Goal: Task Accomplishment & Management: Manage account settings

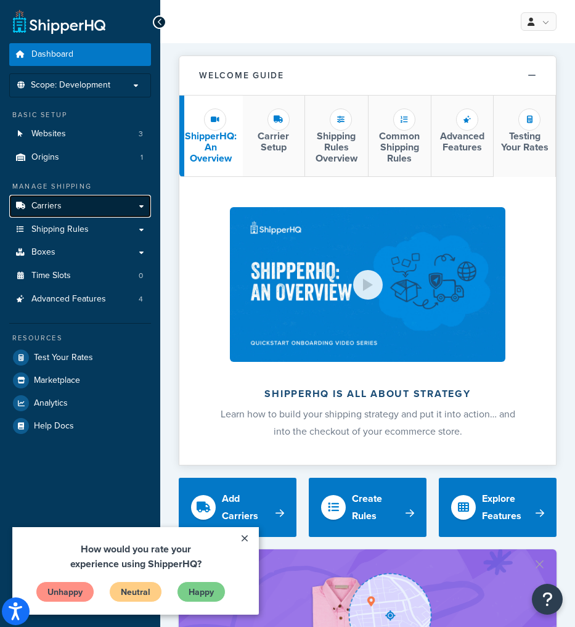
click at [97, 213] on link "Carriers" at bounding box center [80, 206] width 142 height 23
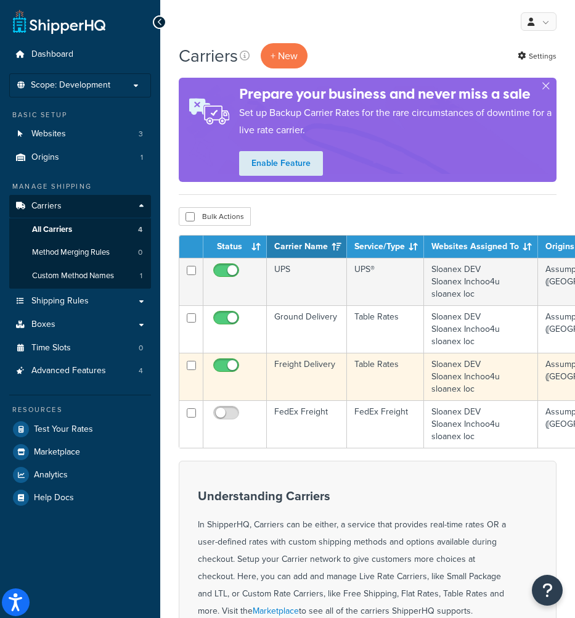
click at [323, 372] on td "Freight Delivery" at bounding box center [307, 376] width 80 height 47
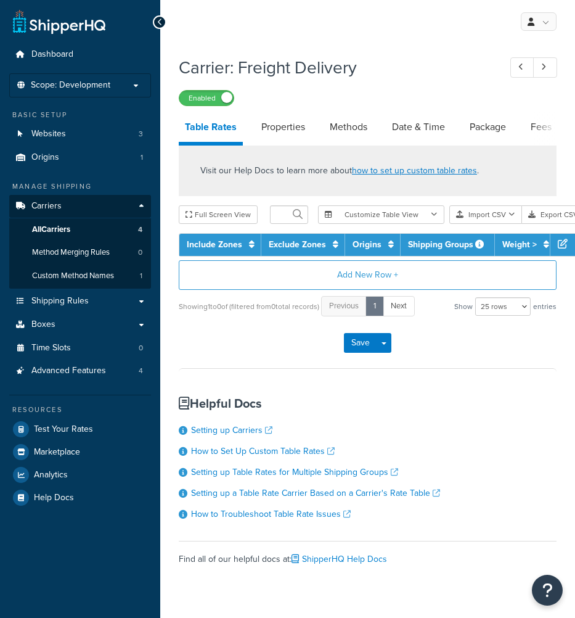
select select "25"
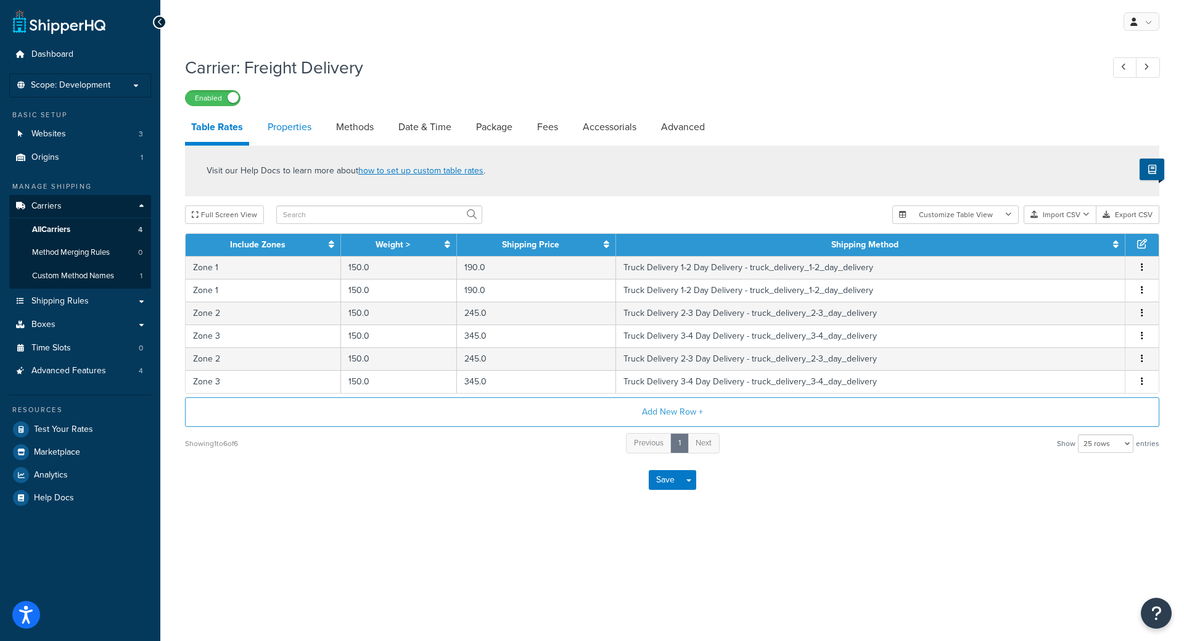
click at [305, 138] on link "Properties" at bounding box center [290, 127] width 56 height 30
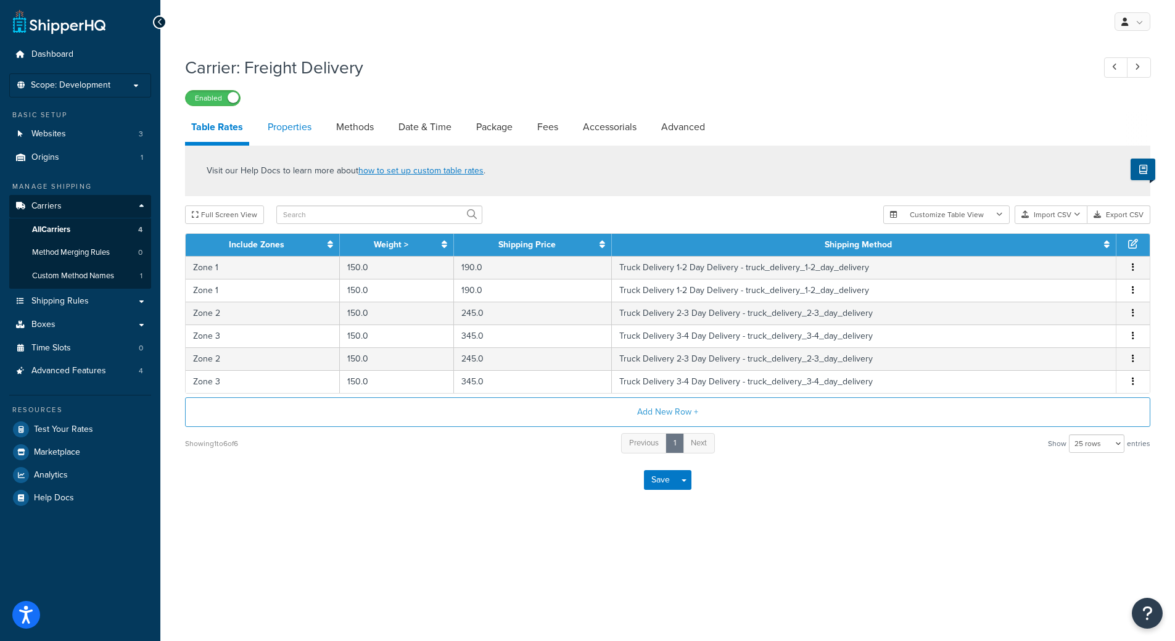
select select "HIGHEST"
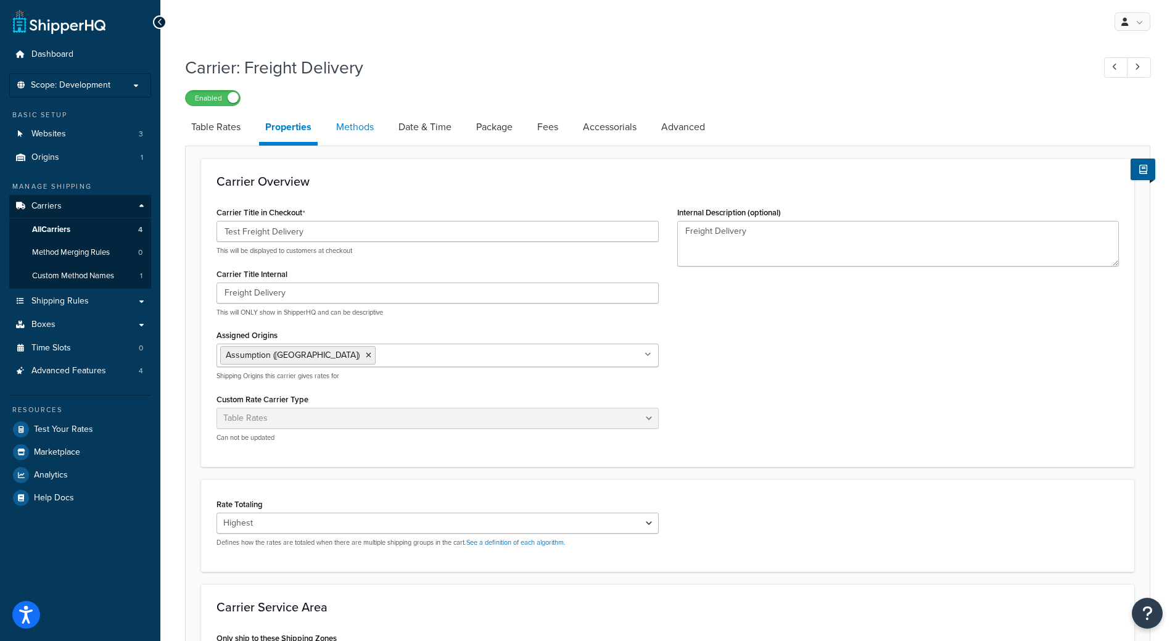
click at [349, 135] on link "Methods" at bounding box center [355, 127] width 50 height 30
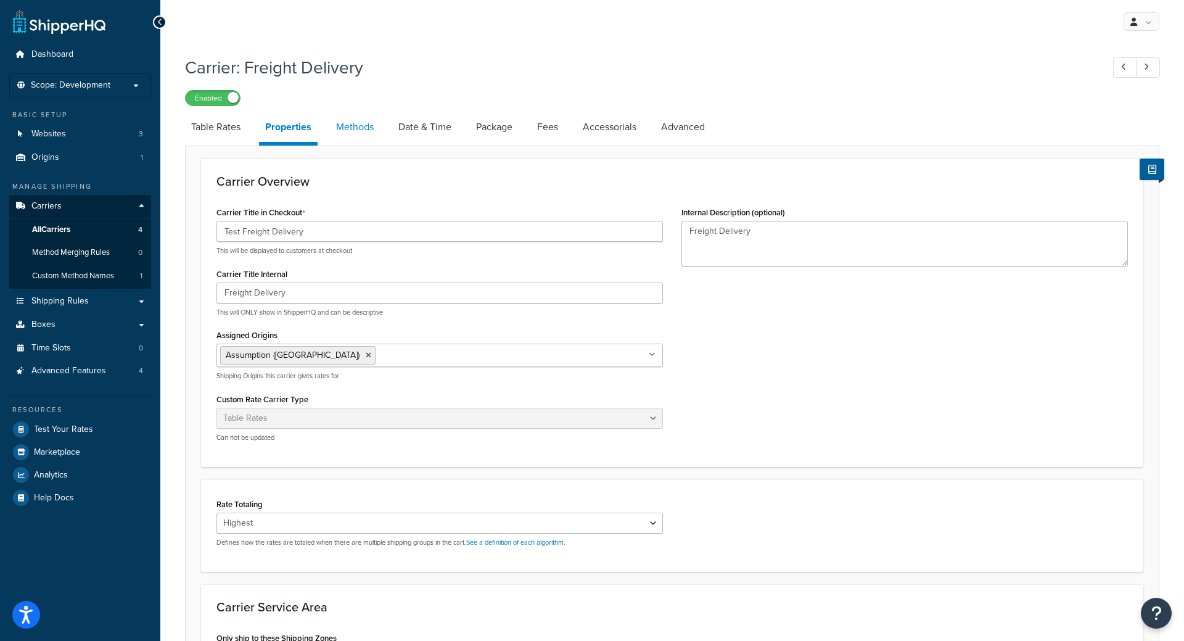
select select "25"
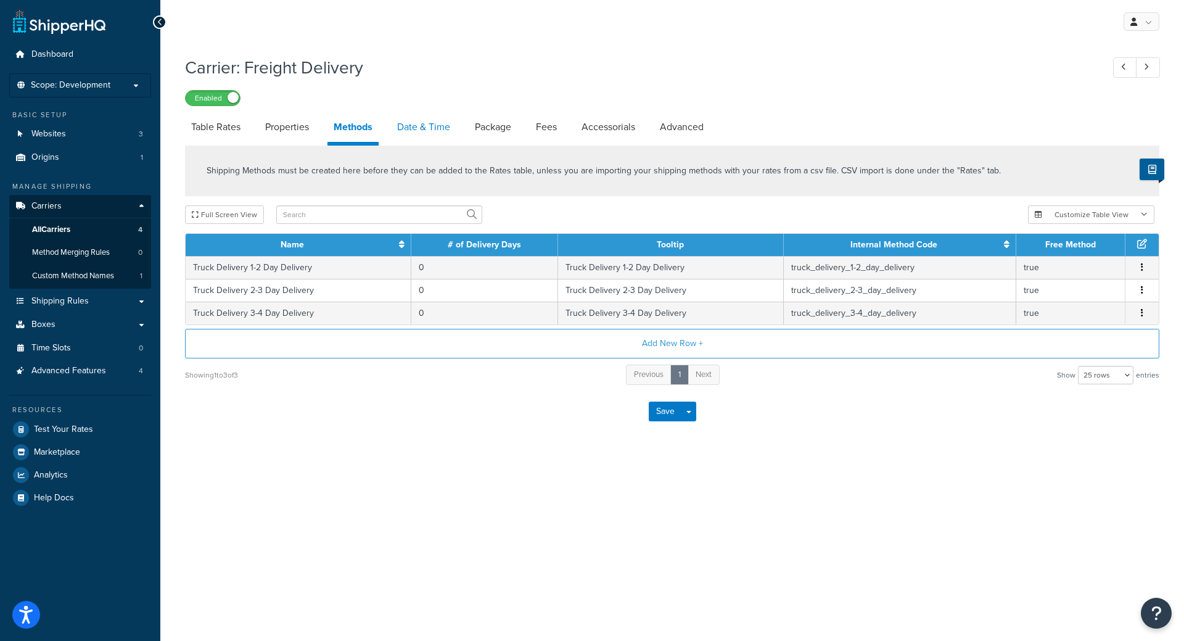
click at [401, 134] on link "Date & Time" at bounding box center [423, 127] width 65 height 30
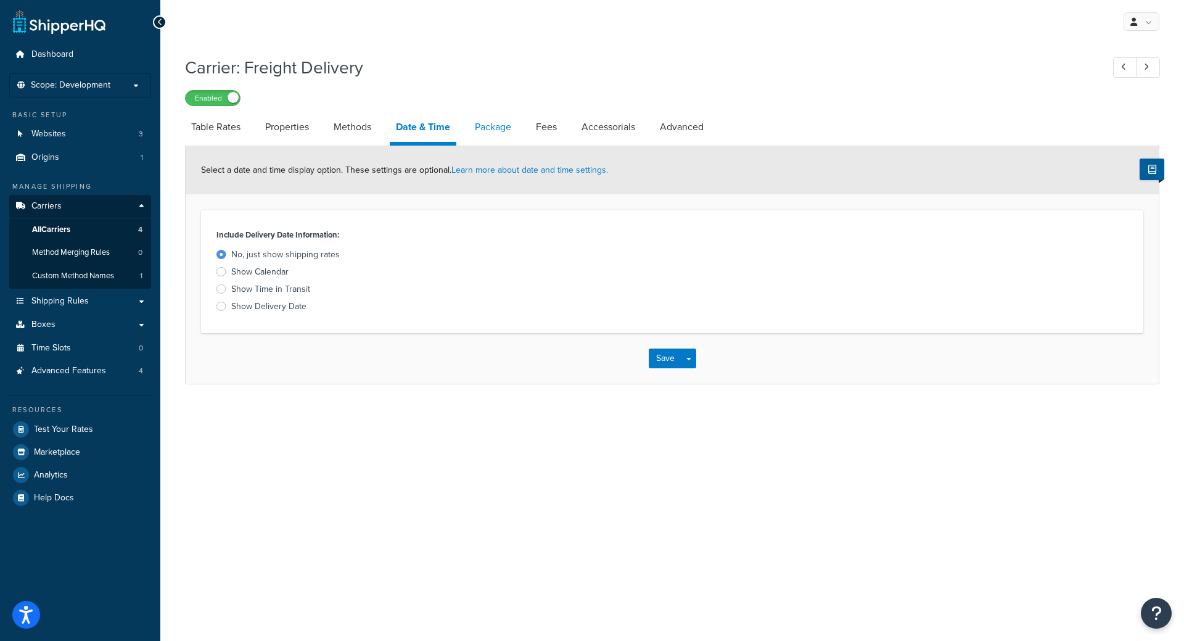
click at [487, 138] on link "Package" at bounding box center [493, 127] width 49 height 30
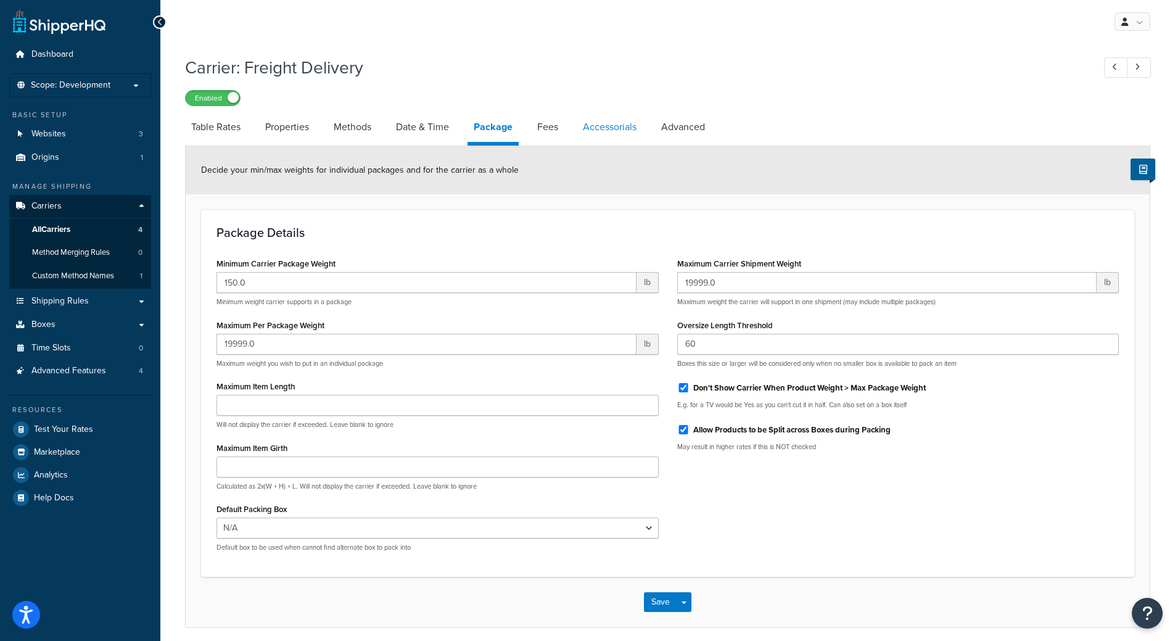
click at [575, 133] on link "Accessorials" at bounding box center [610, 127] width 66 height 30
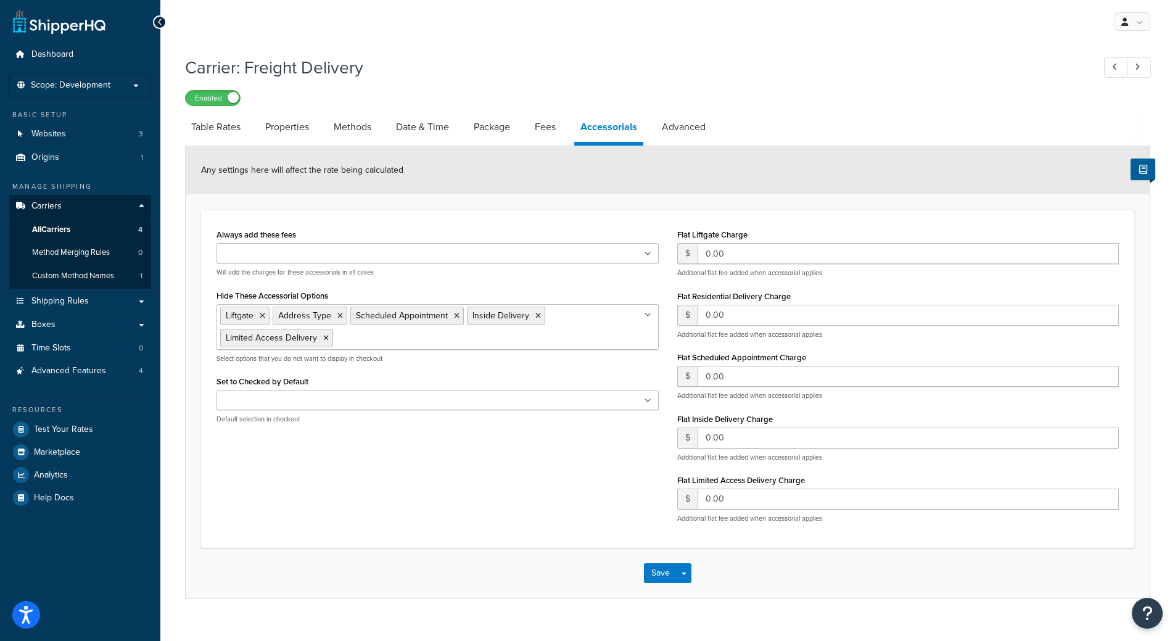
click at [529, 123] on li "Package" at bounding box center [498, 127] width 61 height 30
click at [541, 131] on link "Fees" at bounding box center [545, 127] width 33 height 30
select select "AFTER"
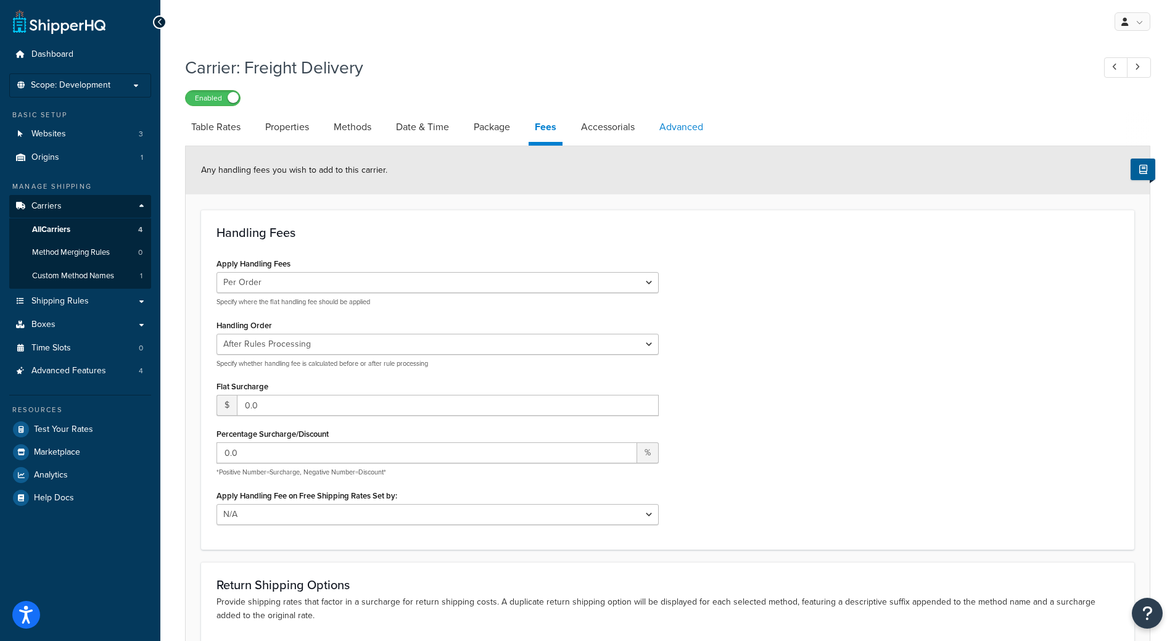
click at [575, 131] on link "Advanced" at bounding box center [681, 127] width 56 height 30
select select "false"
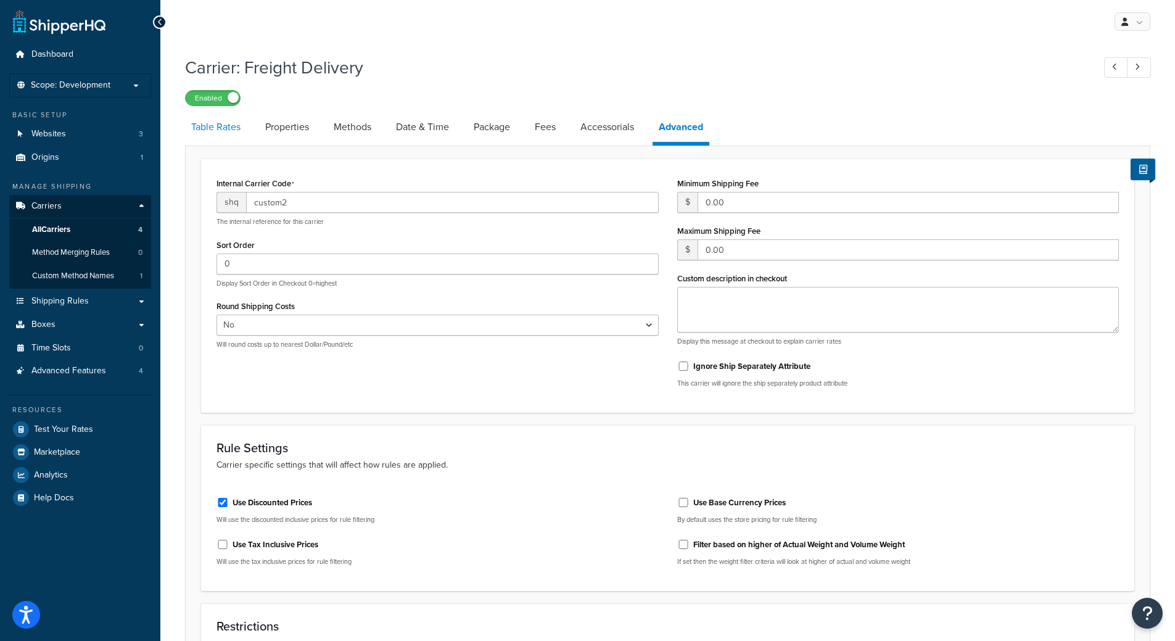
click at [245, 124] on link "Table Rates" at bounding box center [216, 127] width 62 height 30
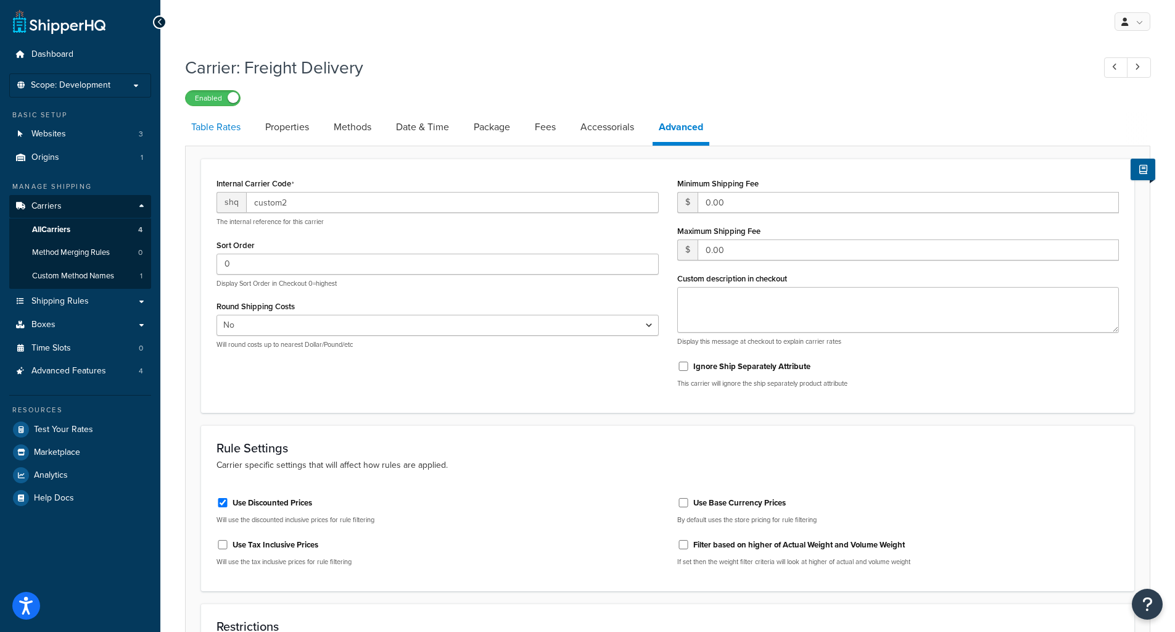
select select "25"
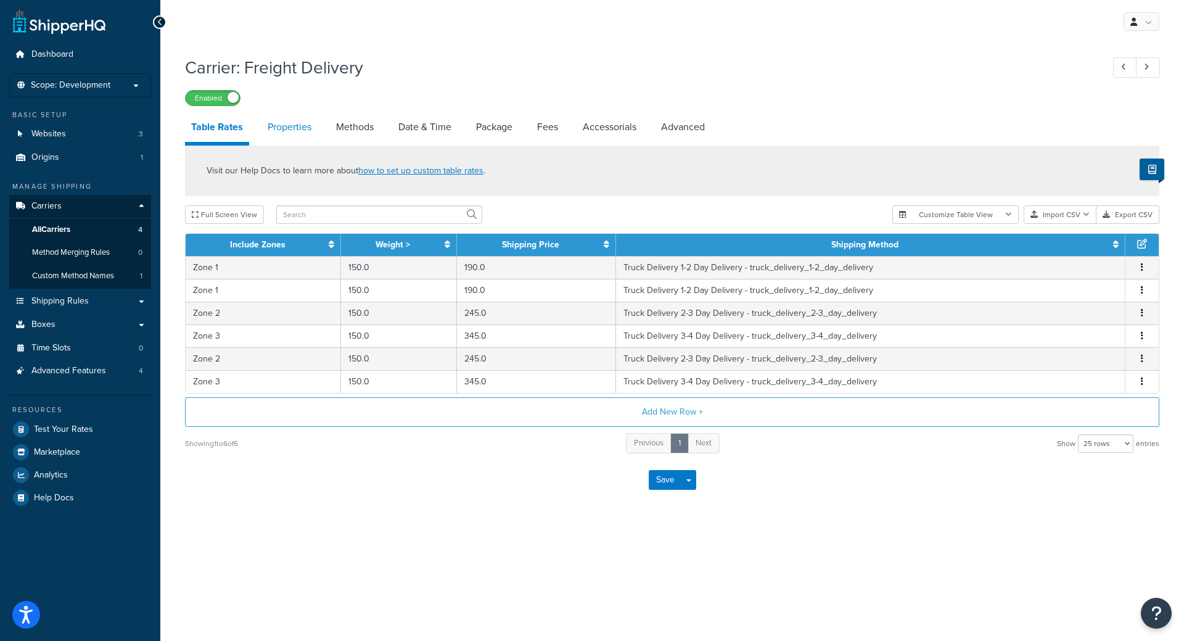
click at [305, 123] on link "Properties" at bounding box center [290, 127] width 56 height 30
select select "HIGHEST"
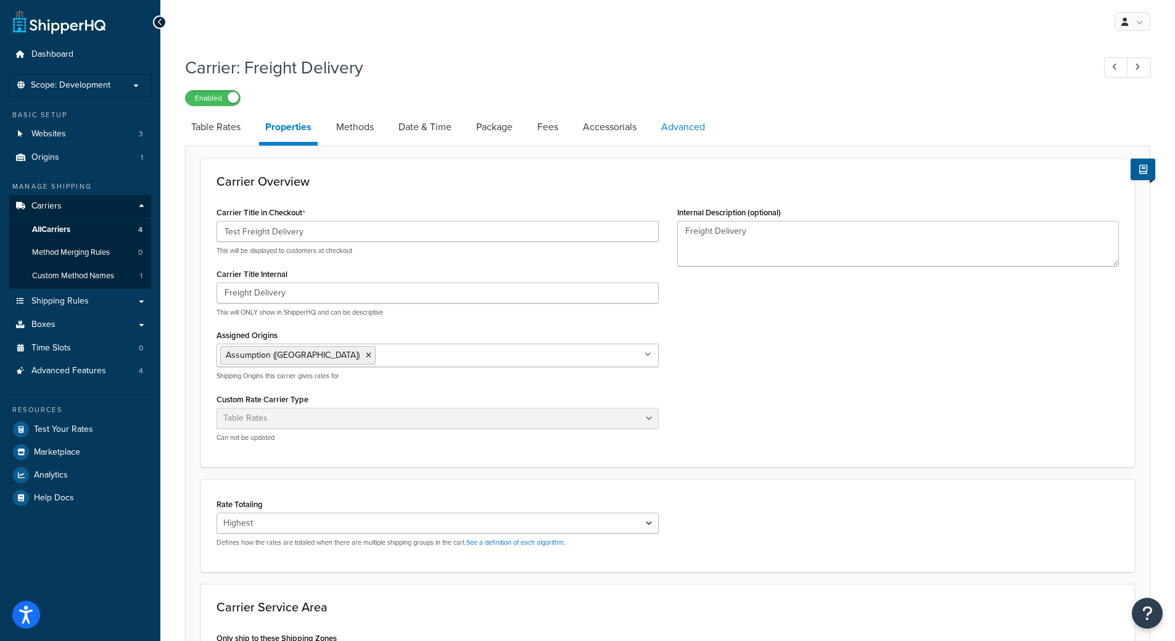
click at [575, 128] on link "Advanced" at bounding box center [683, 127] width 56 height 30
select select "false"
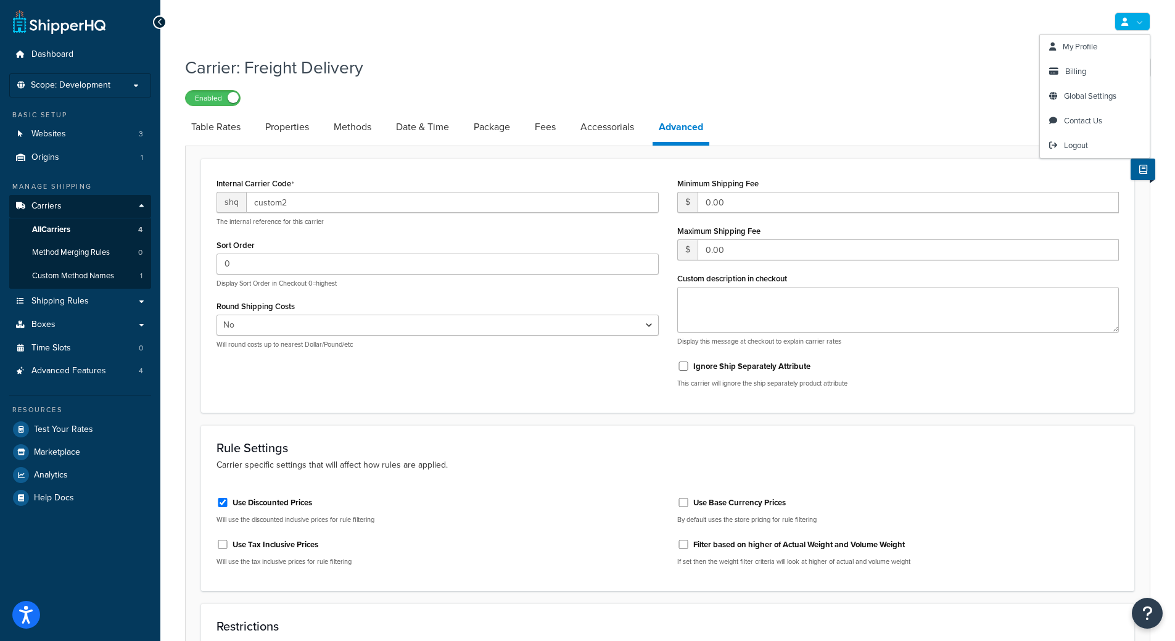
click at [575, 23] on link at bounding box center [1133, 21] width 36 height 19
click at [575, 41] on span "My Profile" at bounding box center [1080, 47] width 35 height 12
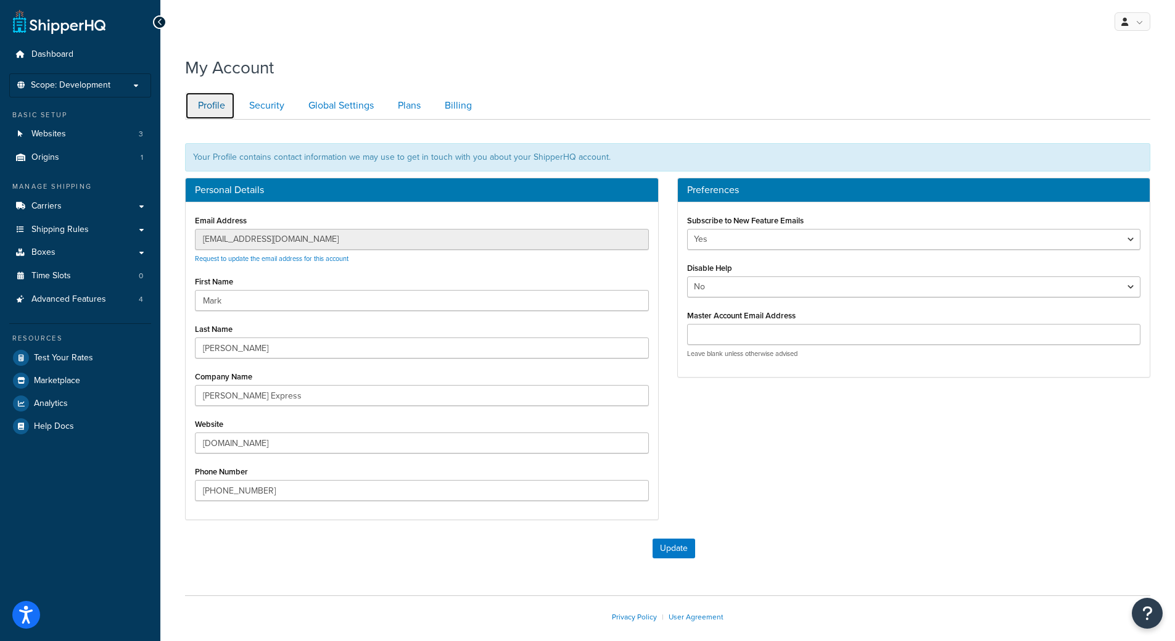
click at [220, 107] on link "Profile" at bounding box center [210, 106] width 50 height 28
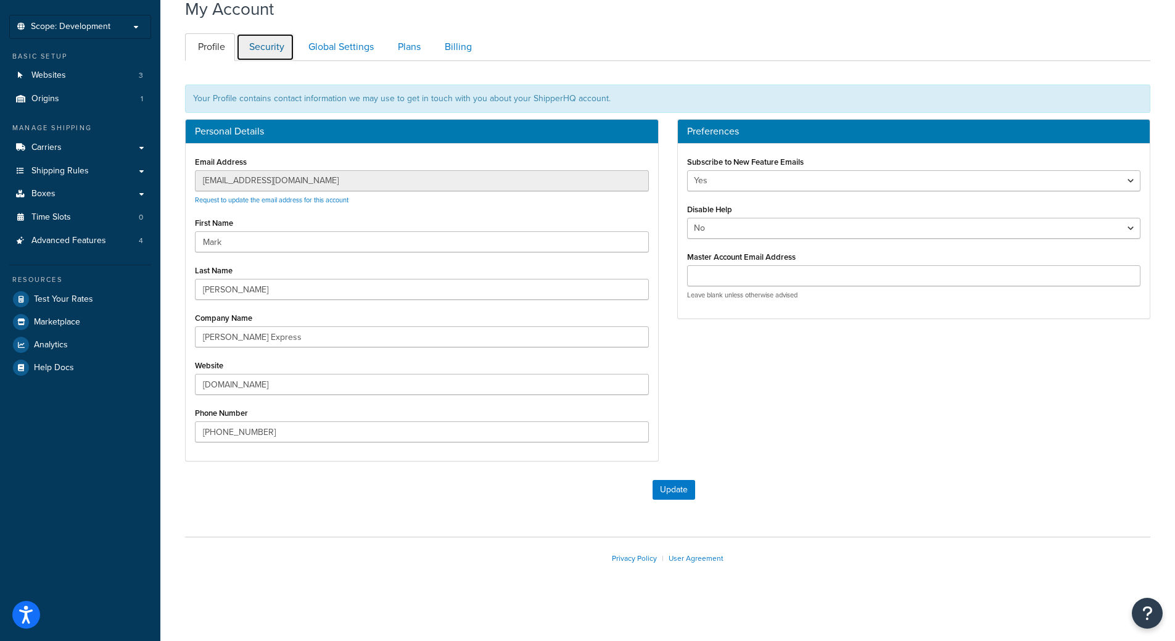
click at [288, 45] on link "Security" at bounding box center [265, 47] width 58 height 28
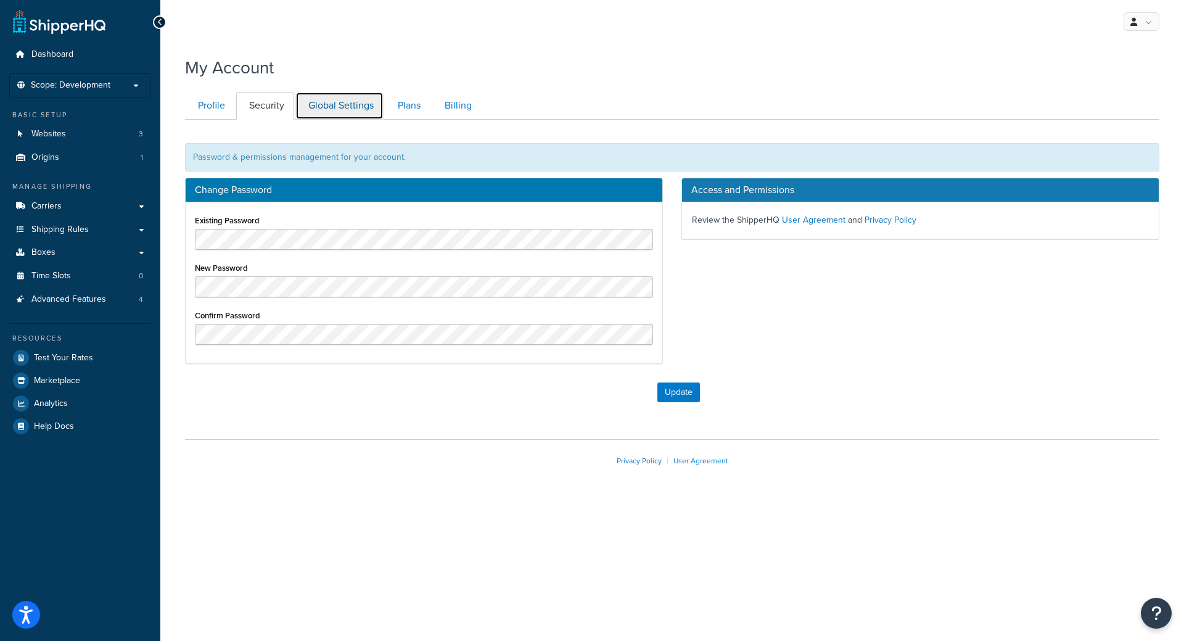
click at [348, 99] on link "Global Settings" at bounding box center [339, 106] width 88 height 28
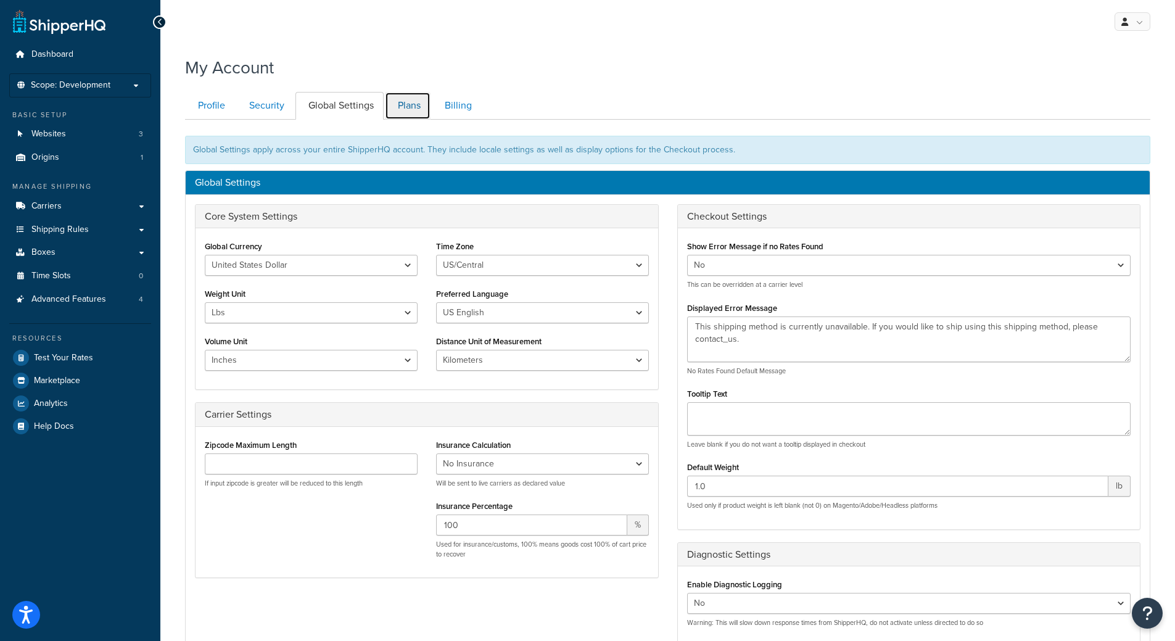
click at [397, 101] on link "Plans" at bounding box center [408, 106] width 46 height 28
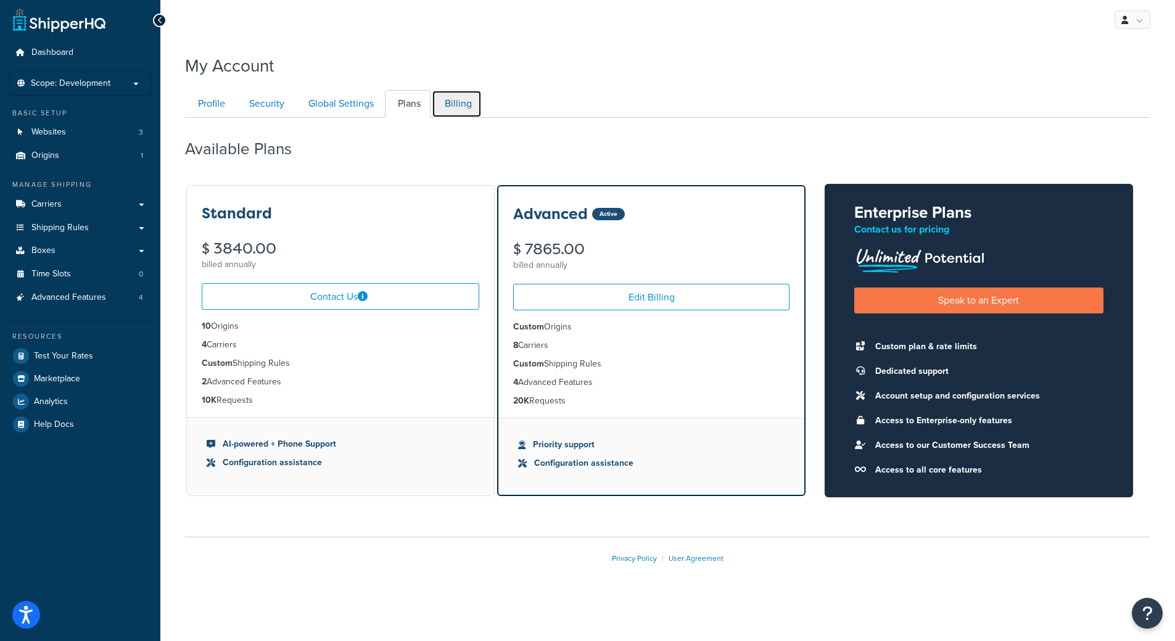
click at [472, 112] on link "Billing" at bounding box center [457, 104] width 50 height 28
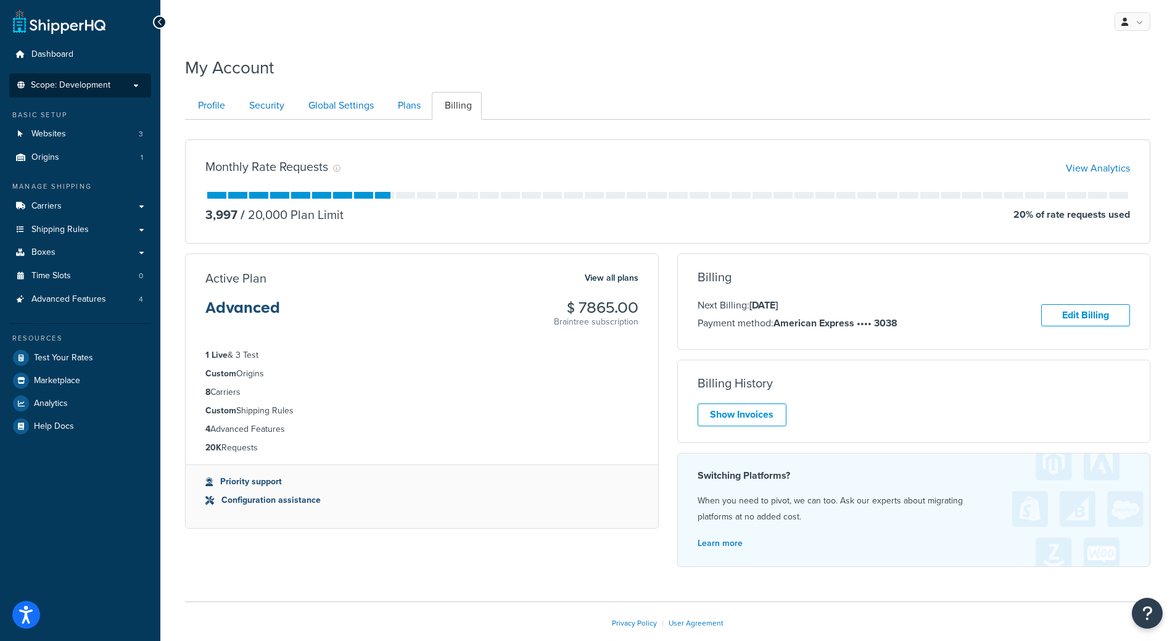
click at [134, 83] on p "Scope: Development" at bounding box center [80, 85] width 131 height 10
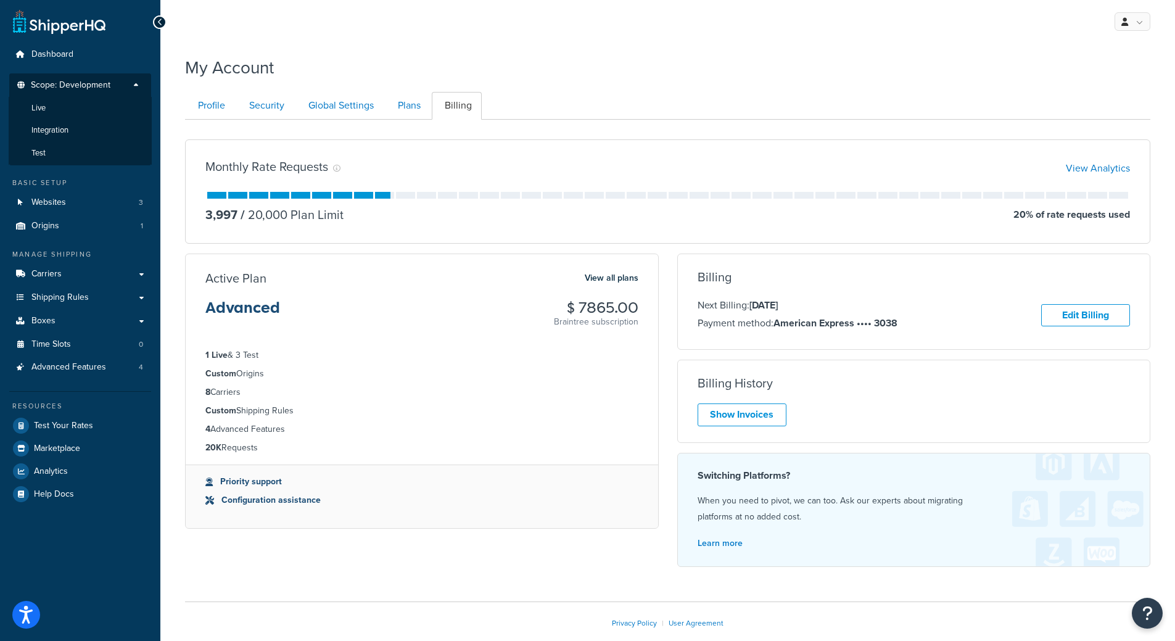
click at [142, 67] on ul "Dashboard Scope: Development Live Integration Test Basic Setup Websites 3 Origi…" at bounding box center [80, 274] width 142 height 462
click at [92, 92] on p "Scope: Development" at bounding box center [80, 88] width 131 height 17
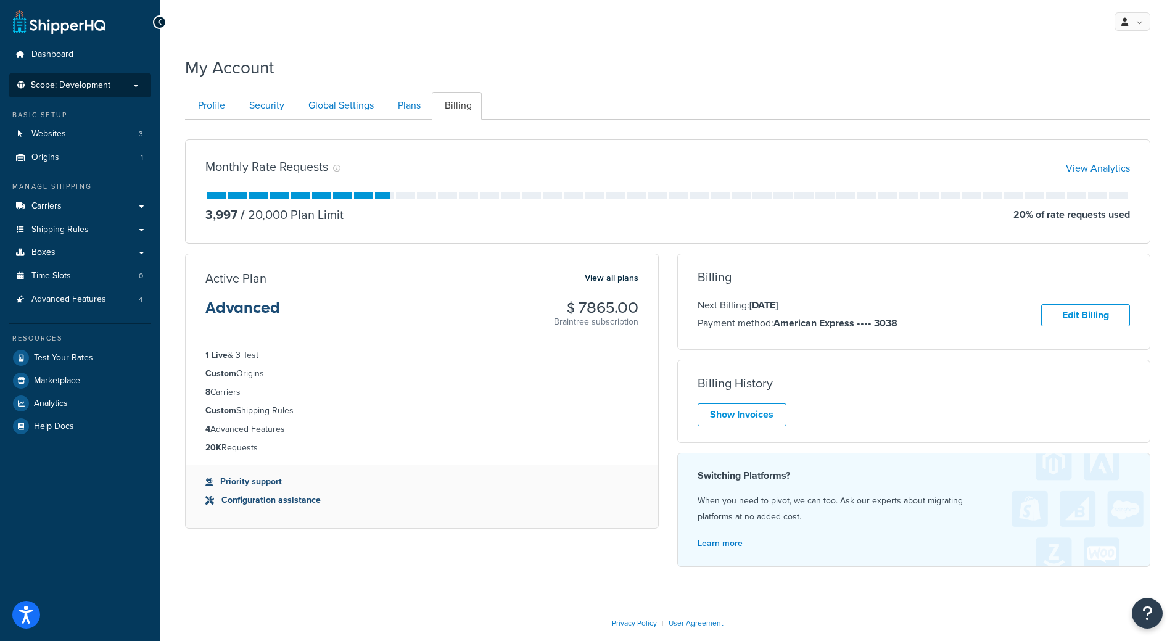
click at [82, 90] on span "Scope: Development" at bounding box center [71, 85] width 80 height 10
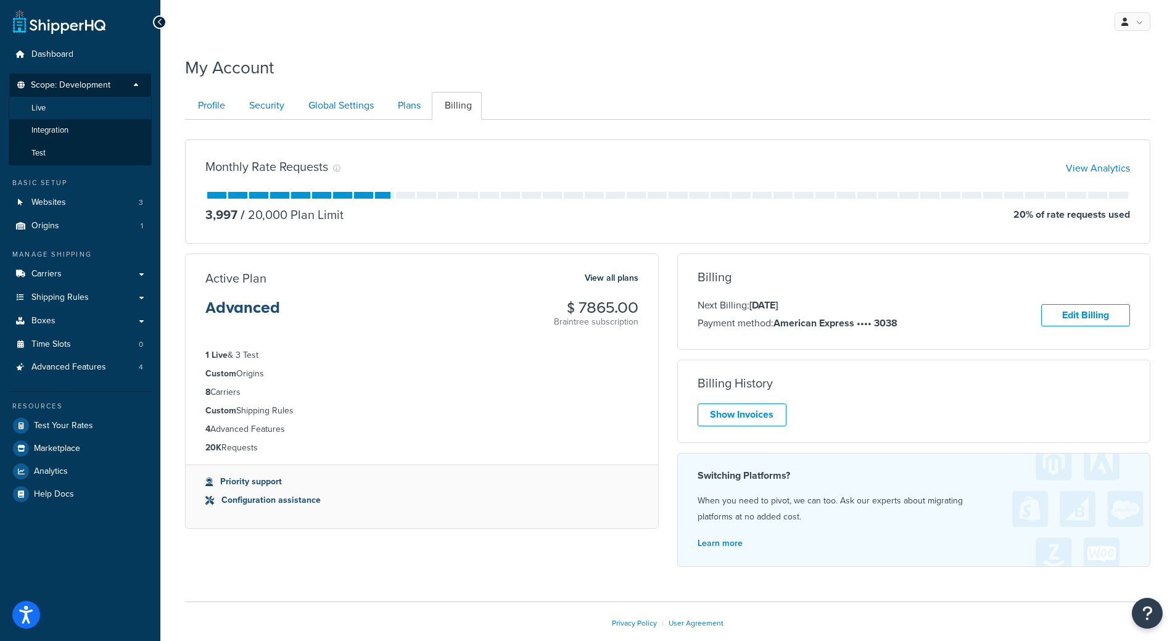
click at [76, 111] on li "Live" at bounding box center [80, 108] width 143 height 23
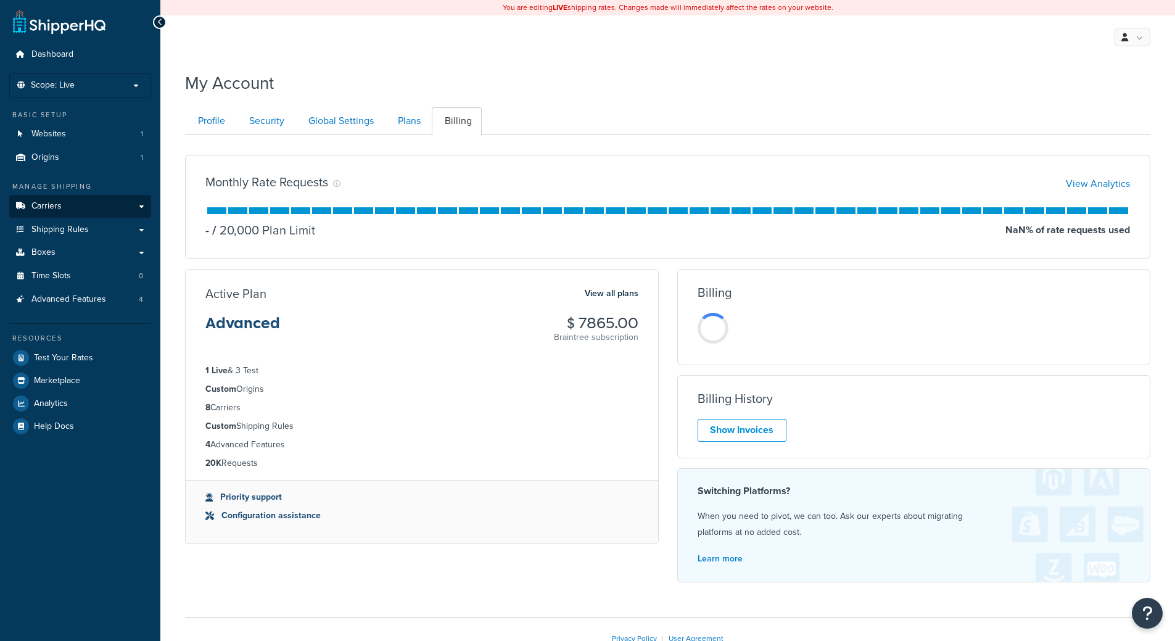
click at [78, 210] on link "Carriers" at bounding box center [80, 206] width 142 height 23
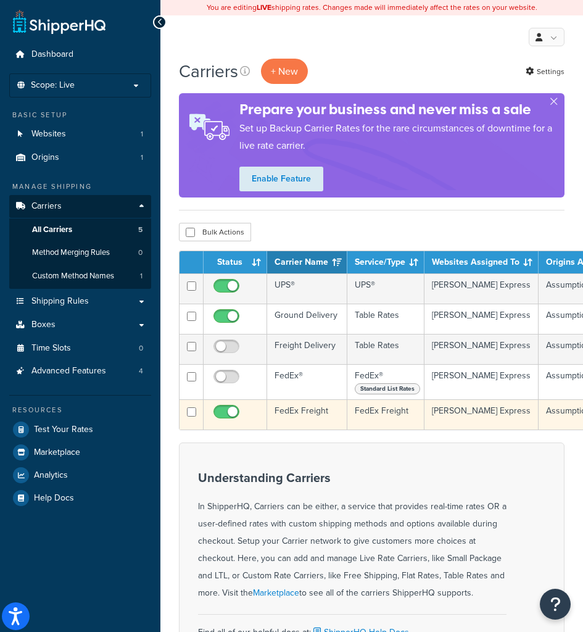
click at [513, 415] on td "[PERSON_NAME] Express" at bounding box center [481, 414] width 114 height 30
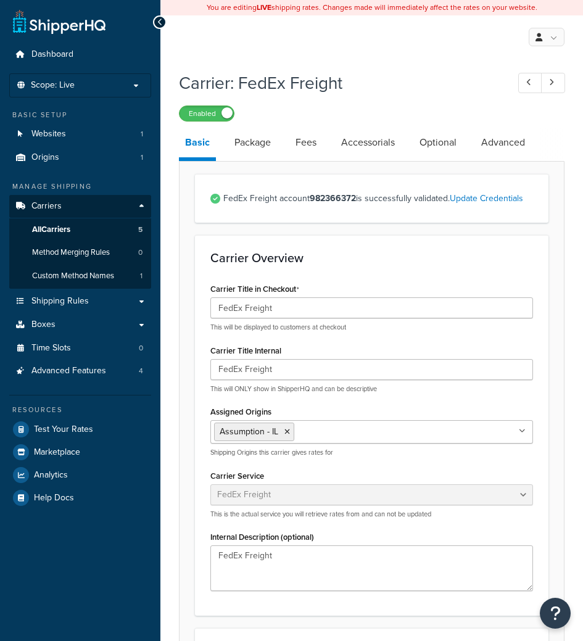
select select "fedExFreight"
click at [484, 202] on link "Update Credentials" at bounding box center [486, 198] width 73 height 13
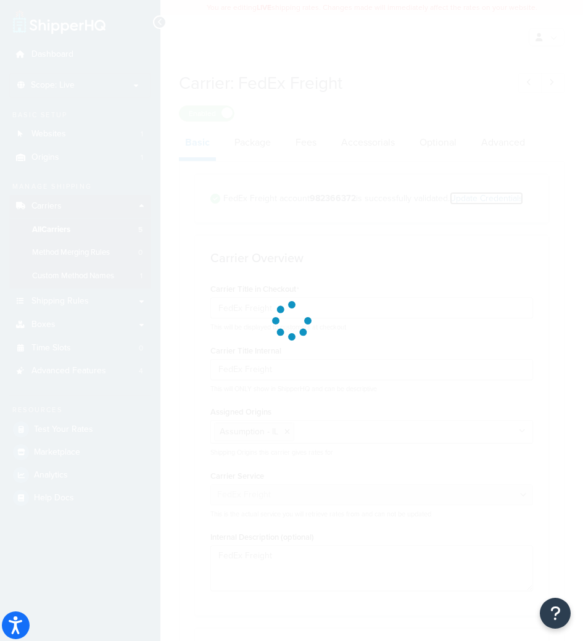
select select "PALLET"
select select "US"
select select "IL"
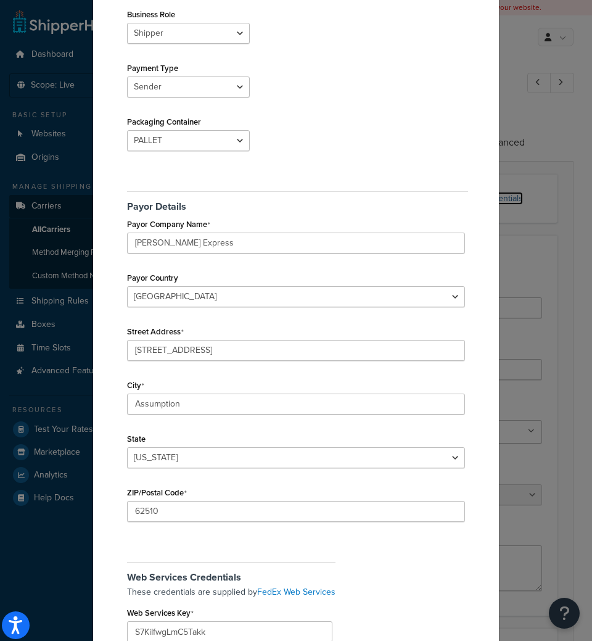
scroll to position [432, 0]
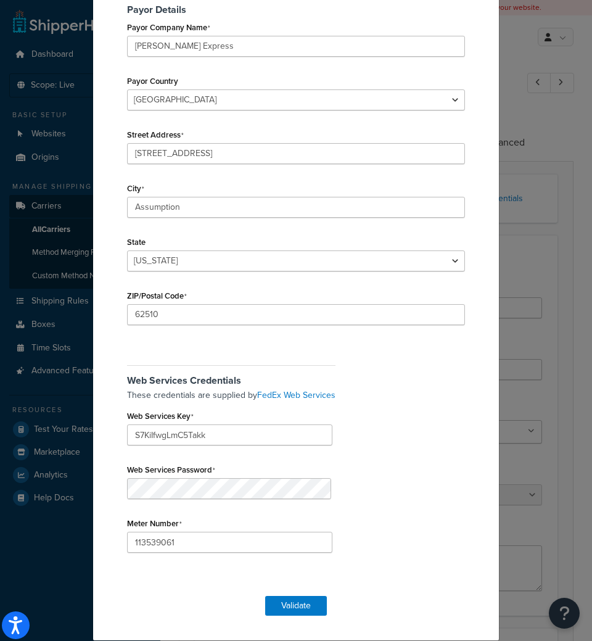
click at [310, 624] on div "FedEx Freight Validation Account Details FedEx Account Number 982366372 Freight…" at bounding box center [296, 123] width 407 height 1036
click at [307, 617] on div "FedEx Freight Validation Account Details FedEx Account Number 982366372 Freight…" at bounding box center [296, 123] width 407 height 1036
click at [307, 609] on button "Validate" at bounding box center [296, 606] width 62 height 20
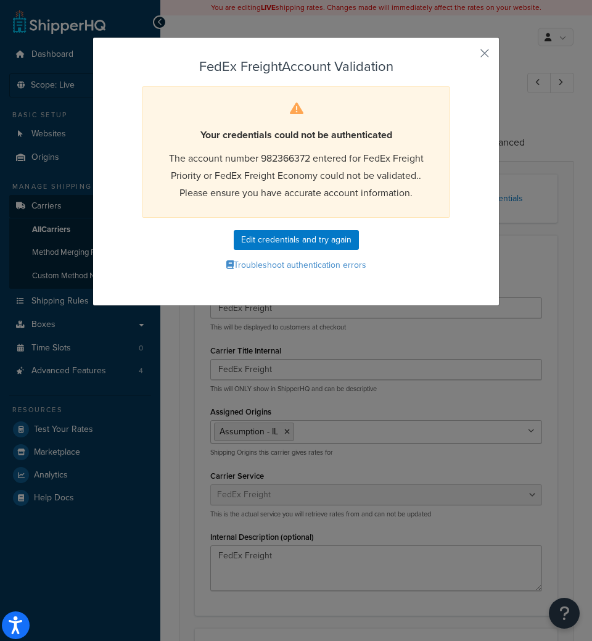
click at [474, 45] on div "FedEx Freight Account Validation Your credentials could not be authenticated Th…" at bounding box center [296, 171] width 407 height 269
click at [468, 56] on button "button" at bounding box center [466, 57] width 3 height 3
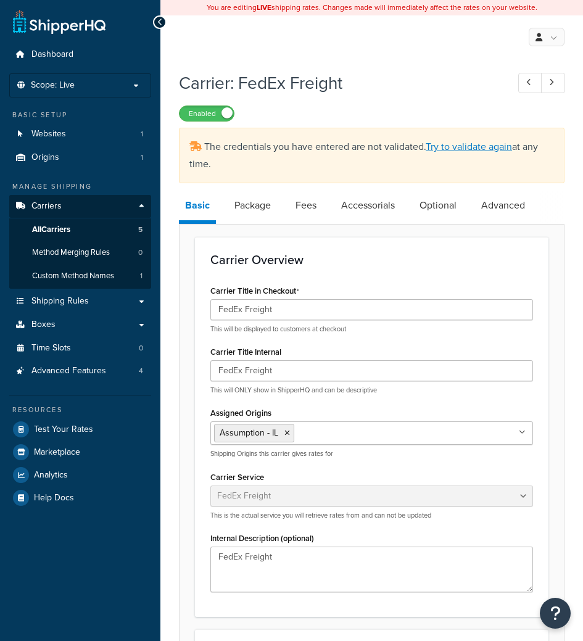
select select "fedExFreight"
click at [469, 144] on link "Try to validate again" at bounding box center [469, 146] width 86 height 14
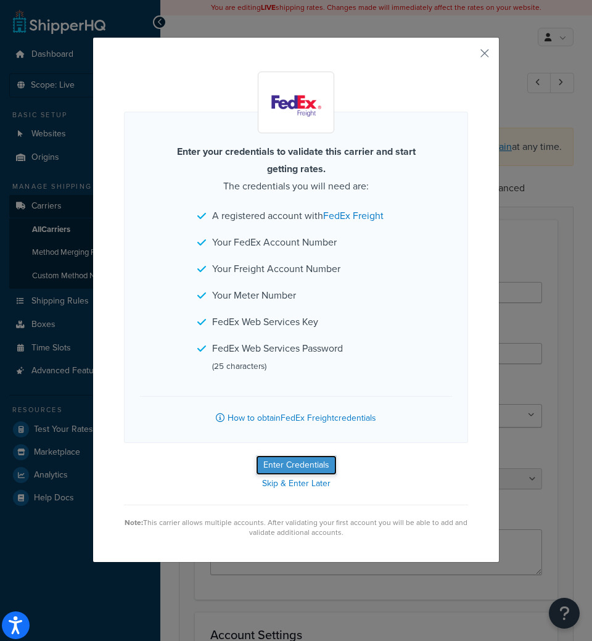
click at [313, 463] on button "Enter Credentials" at bounding box center [296, 465] width 81 height 20
select select "PALLET"
select select "US"
select select "IL"
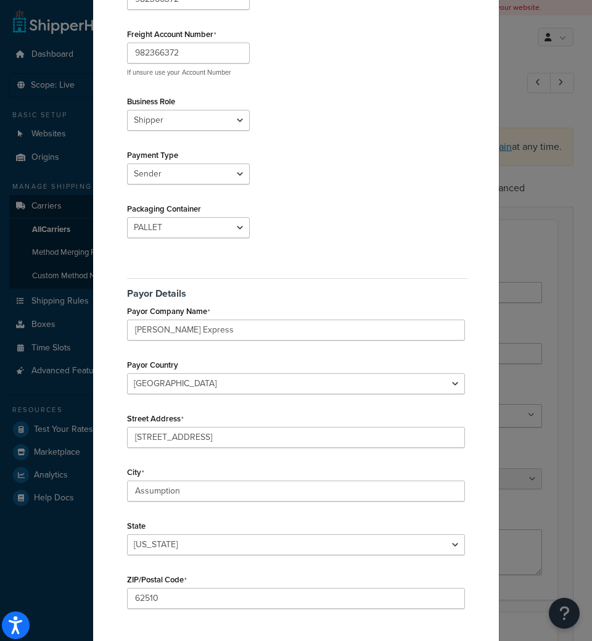
scroll to position [432, 0]
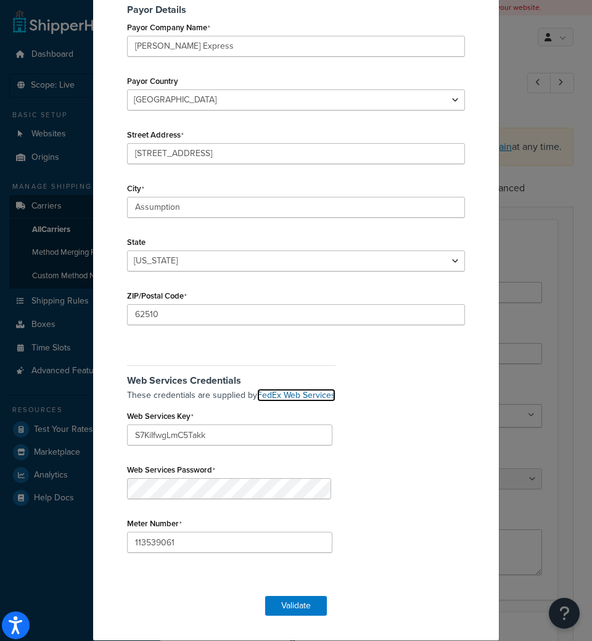
click at [299, 391] on link "FedEx Web Services" at bounding box center [296, 395] width 78 height 13
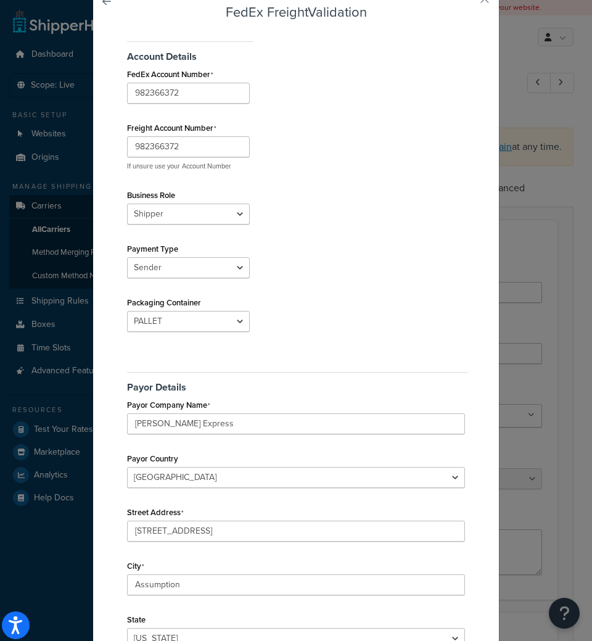
scroll to position [0, 0]
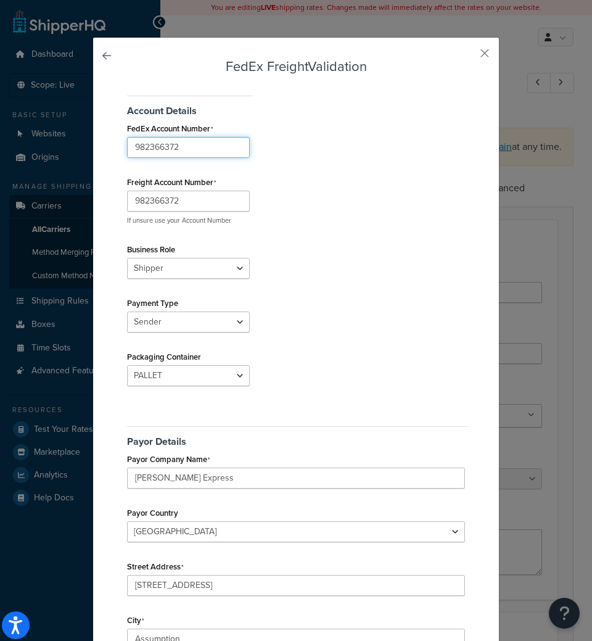
click at [203, 154] on input "982366372" at bounding box center [188, 147] width 123 height 21
click at [204, 154] on input "982366372" at bounding box center [188, 147] width 123 height 21
click at [167, 149] on input "982366372" at bounding box center [188, 147] width 123 height 21
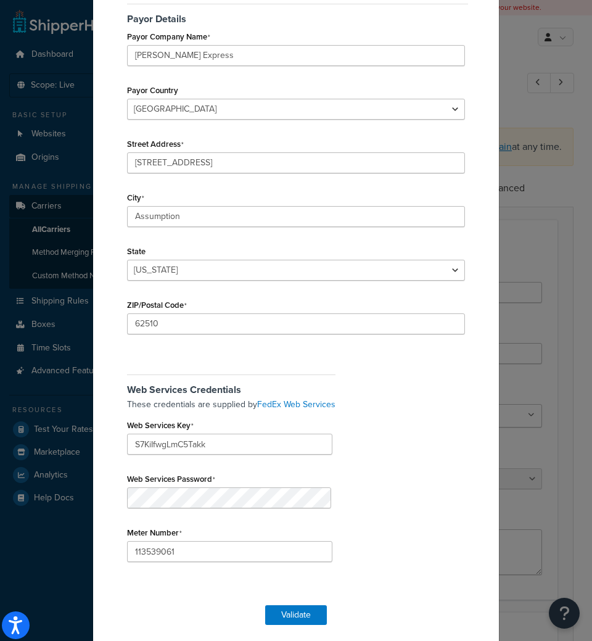
scroll to position [432, 0]
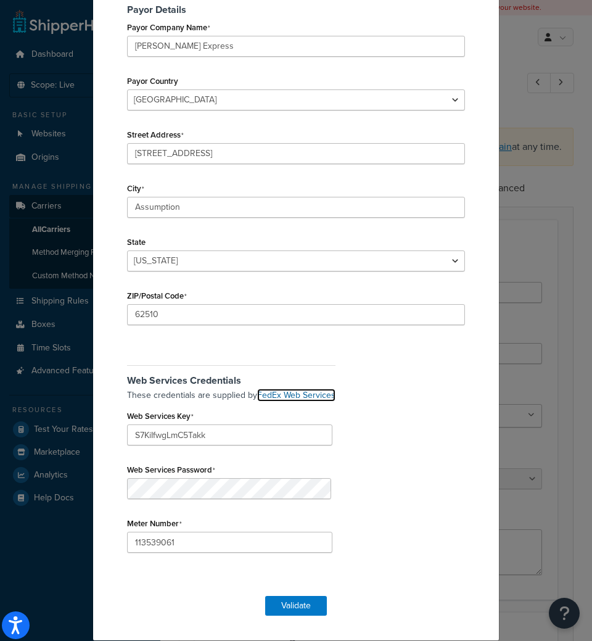
click at [269, 391] on link "FedEx Web Services" at bounding box center [296, 395] width 78 height 13
